Goal: Task Accomplishment & Management: Manage account settings

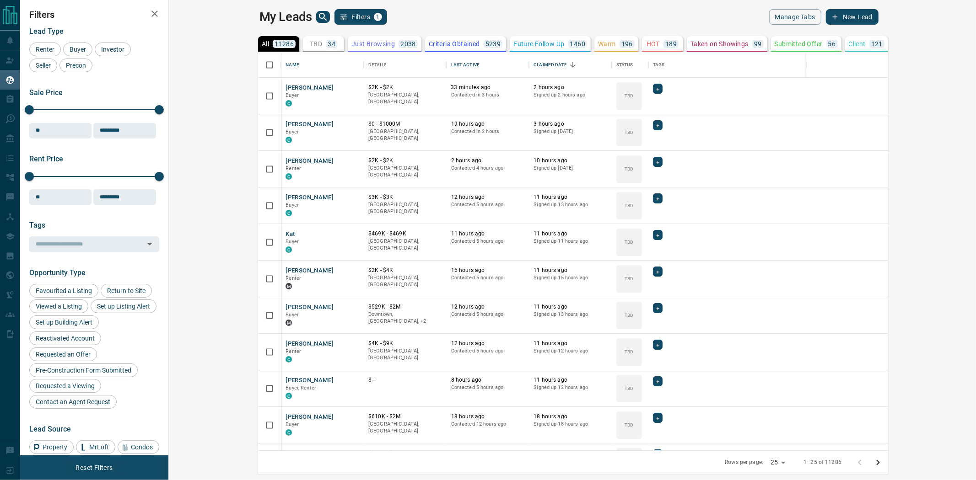
scroll to position [390, 795]
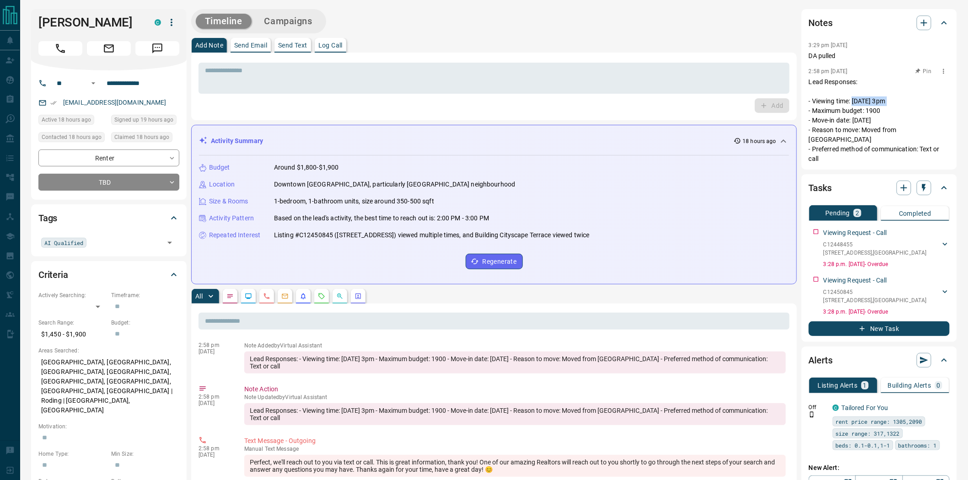
drag, startPoint x: 853, startPoint y: 101, endPoint x: 891, endPoint y: 101, distance: 37.5
click at [891, 101] on p "Lead Responses: - Viewing time: [DATE] 3pm - Maximum budget: 1900 - Move-in dat…" at bounding box center [879, 120] width 141 height 86
click at [865, 111] on p "Lead Responses: - Viewing time: [DATE] 3pm - Maximum budget: 1900 - Move-in dat…" at bounding box center [879, 120] width 141 height 86
click at [867, 119] on p "Lead Responses: - Viewing time: [DATE] 3pm - Maximum budget: 1900 - Move-in dat…" at bounding box center [879, 120] width 141 height 86
click at [871, 133] on p "Lead Responses: - Viewing time: [DATE] 3pm - Maximum budget: 1900 - Move-in dat…" at bounding box center [879, 120] width 141 height 86
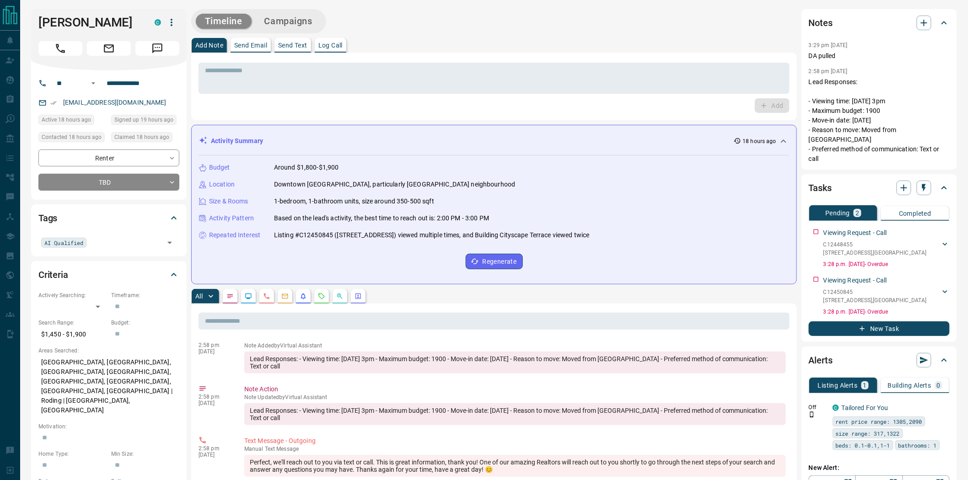
click at [638, 101] on div "Add" at bounding box center [494, 105] width 591 height 15
click at [862, 131] on p "Lead Responses: - Viewing time: [DATE] 3pm - Maximum budget: 1900 - Move-in dat…" at bounding box center [879, 120] width 141 height 86
click at [830, 137] on p "Lead Responses: - Viewing time: [DATE] 3pm - Maximum budget: 1900 - Move-in dat…" at bounding box center [879, 120] width 141 height 86
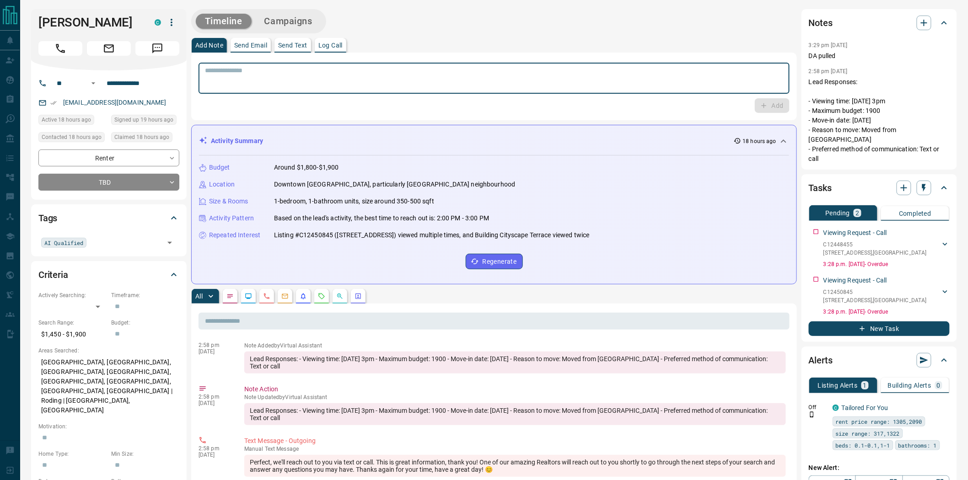
click at [269, 83] on textarea at bounding box center [494, 78] width 578 height 23
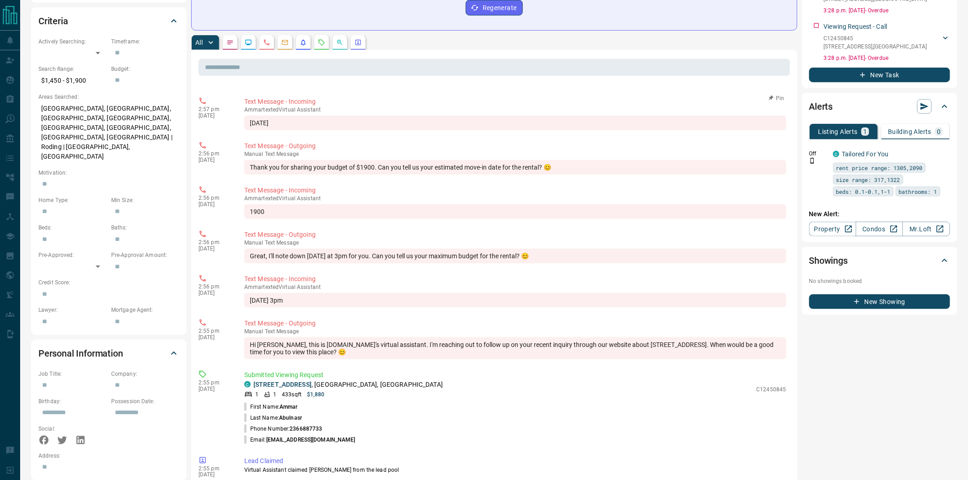
scroll to position [646, 0]
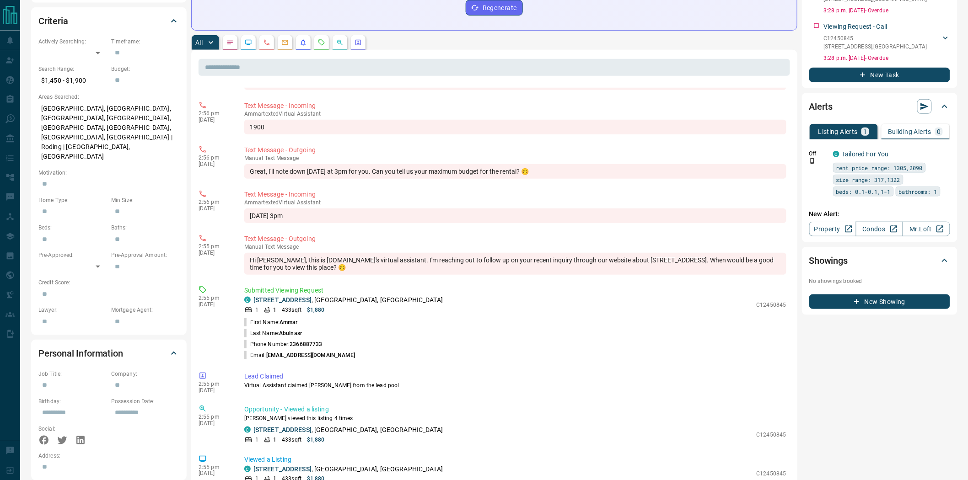
type textarea "**********"
